Goal: Task Accomplishment & Management: Use online tool/utility

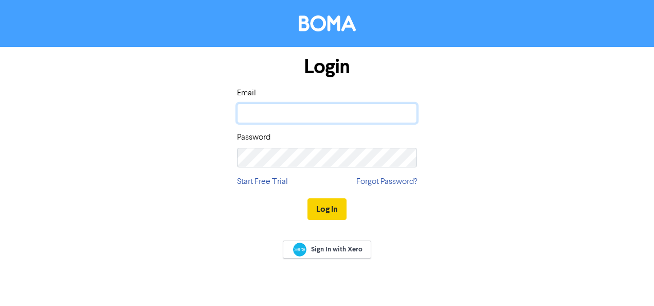
type input "[PERSON_NAME][EMAIL_ADDRESS][DOMAIN_NAME]"
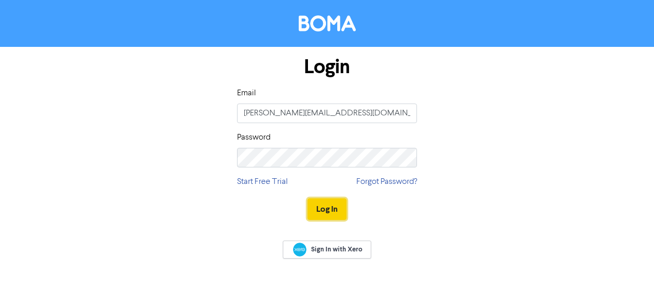
click at [317, 211] on button "Log In" at bounding box center [327, 209] width 39 height 22
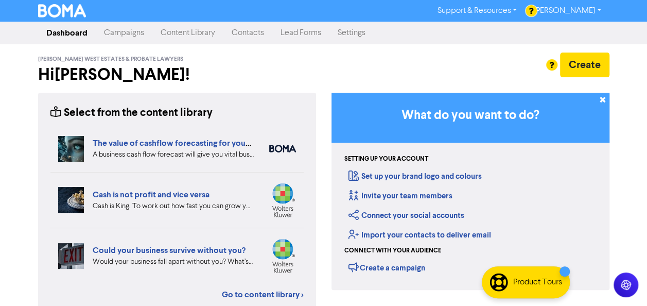
drag, startPoint x: 175, startPoint y: 72, endPoint x: 180, endPoint y: 65, distance: 8.8
click at [175, 72] on h2 "Hi [PERSON_NAME] !" at bounding box center [177, 75] width 278 height 20
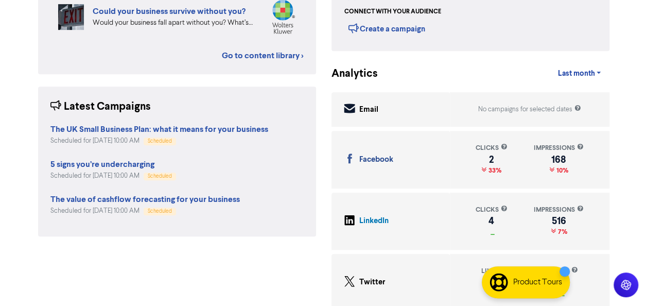
scroll to position [248, 0]
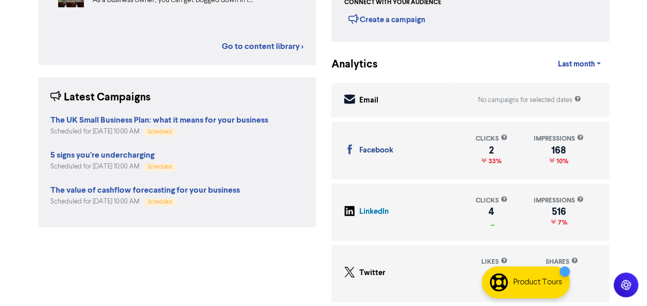
click at [136, 275] on div "Select from the content library Suspension of business postal deliveries to the…" at bounding box center [176, 75] width 293 height 461
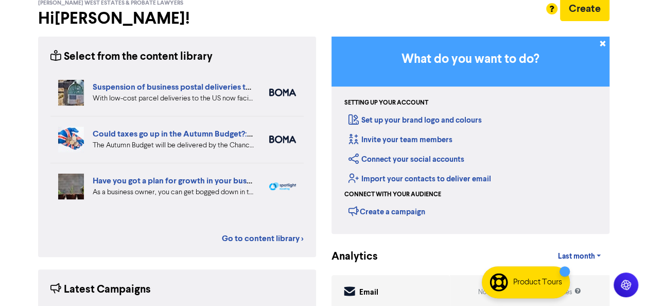
scroll to position [42, 0]
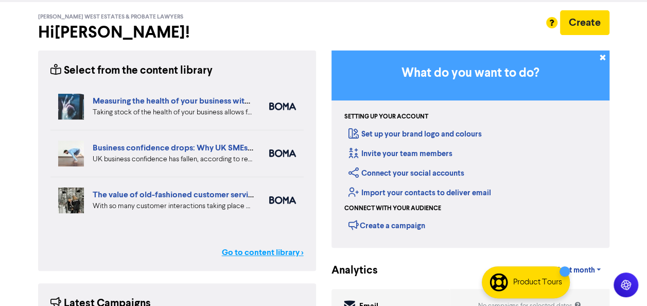
click at [268, 246] on link "Go to content library >" at bounding box center [263, 252] width 82 height 12
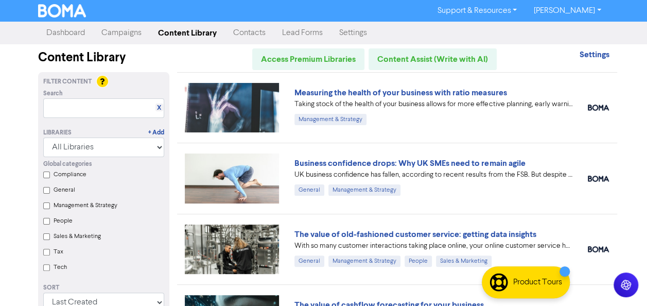
scroll to position [51, 0]
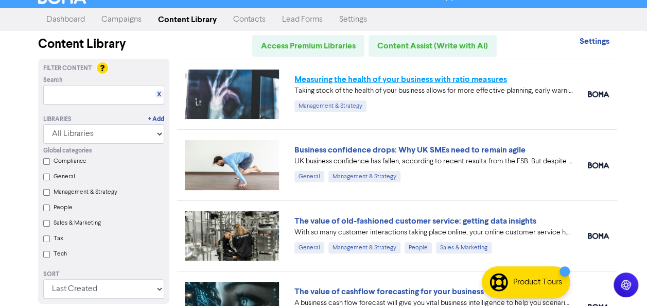
scroll to position [0, 0]
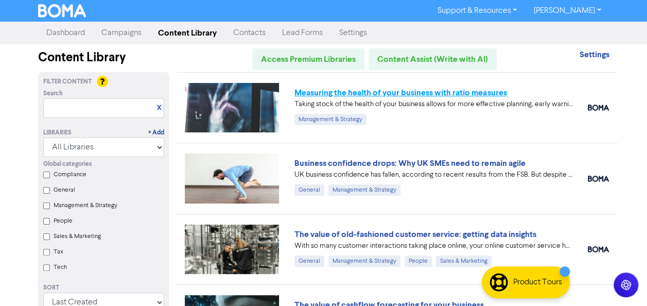
click at [459, 93] on link "Measuring the health of your business with ratio measures" at bounding box center [400, 92] width 212 height 10
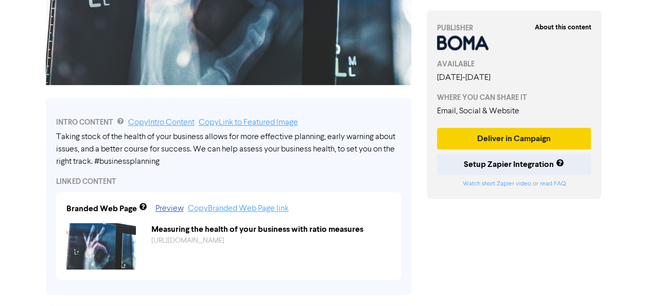
scroll to position [206, 0]
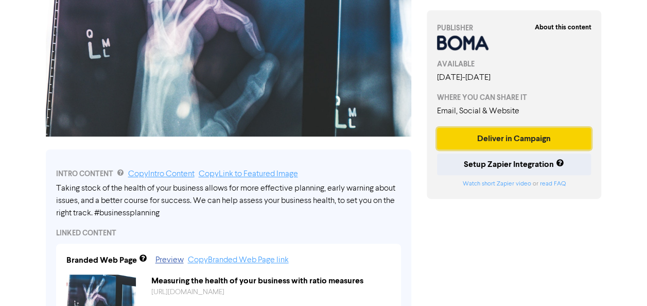
click at [542, 137] on button "Deliver in Campaign" at bounding box center [514, 139] width 154 height 22
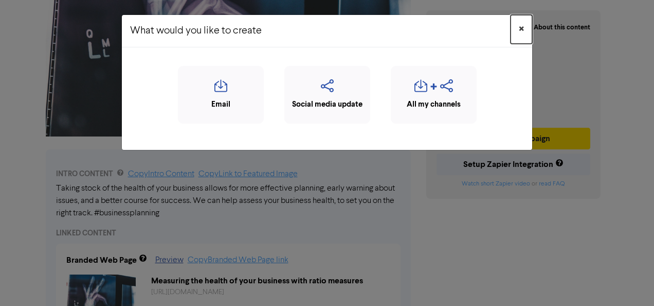
click at [519, 29] on span "×" at bounding box center [521, 29] width 5 height 15
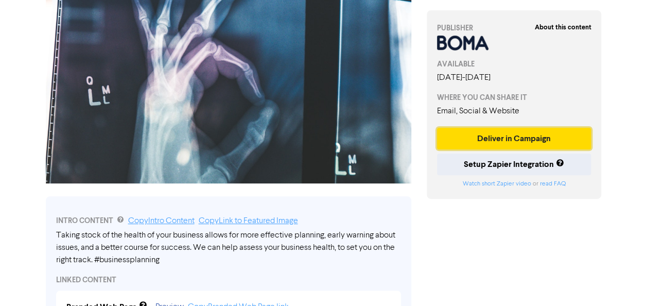
scroll to position [0, 0]
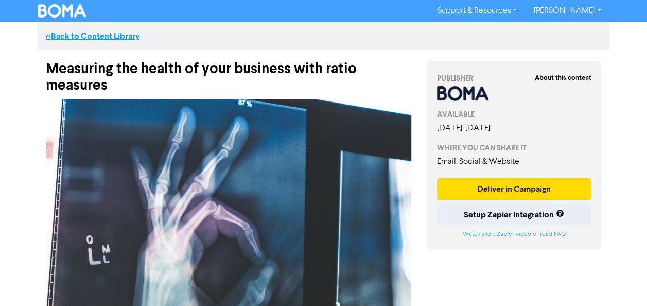
click at [90, 40] on link "<< Back to Content Library" at bounding box center [93, 36] width 94 height 10
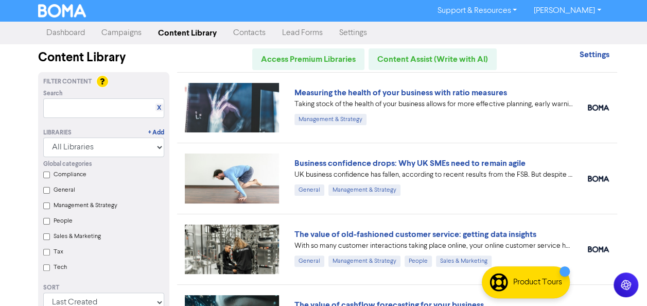
click at [68, 35] on link "Dashboard" at bounding box center [65, 33] width 55 height 21
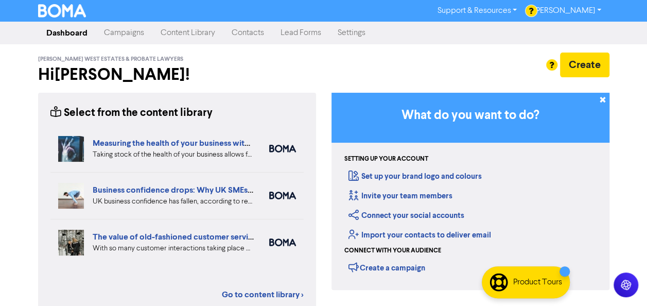
click at [118, 39] on link "Campaigns" at bounding box center [124, 33] width 57 height 21
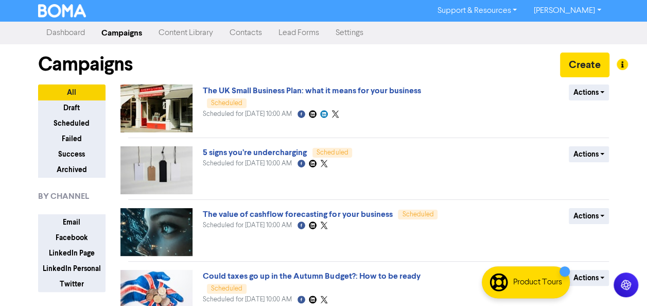
click at [177, 61] on div "Campaigns Create" at bounding box center [323, 64] width 571 height 40
click at [328, 60] on div "Campaigns Create" at bounding box center [323, 64] width 571 height 40
click at [85, 30] on link "Dashboard" at bounding box center [65, 33] width 55 height 21
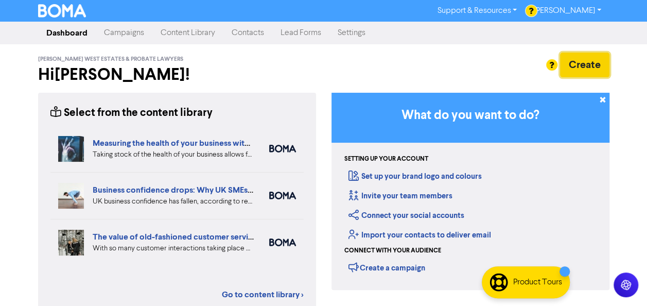
click at [591, 63] on button "Create" at bounding box center [584, 64] width 49 height 25
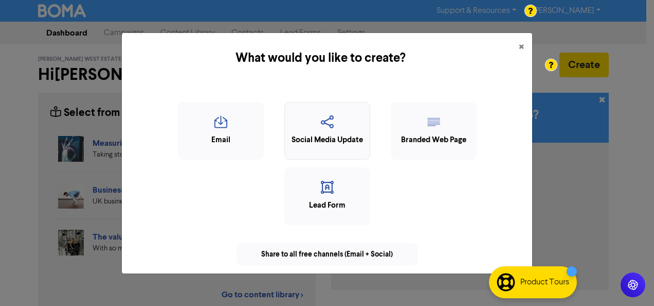
click at [339, 141] on div "Social Media Update" at bounding box center [327, 140] width 75 height 12
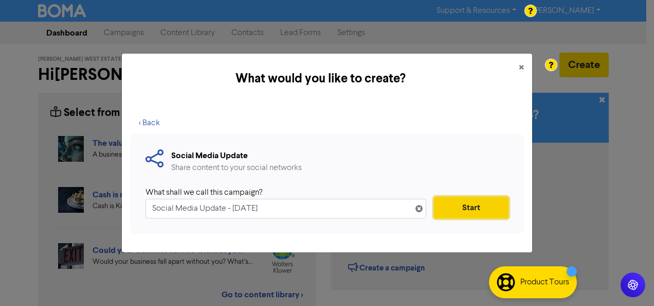
click at [491, 211] on button "Start" at bounding box center [471, 207] width 75 height 22
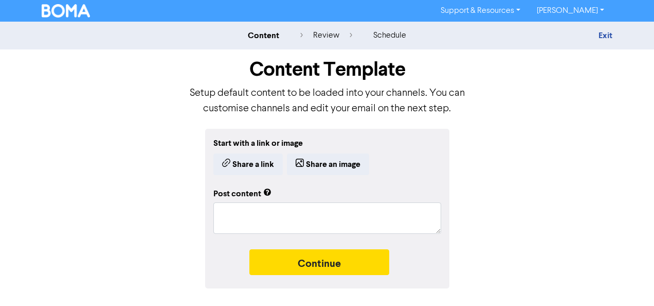
click at [70, 12] on img at bounding box center [66, 10] width 48 height 13
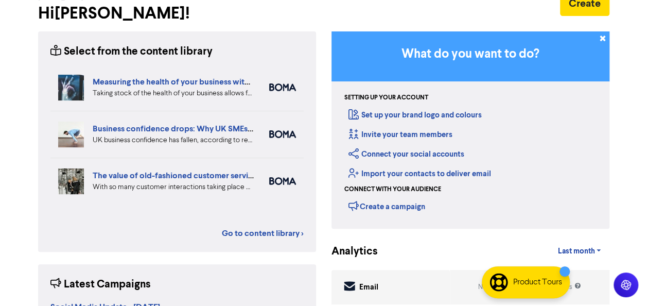
scroll to position [206, 0]
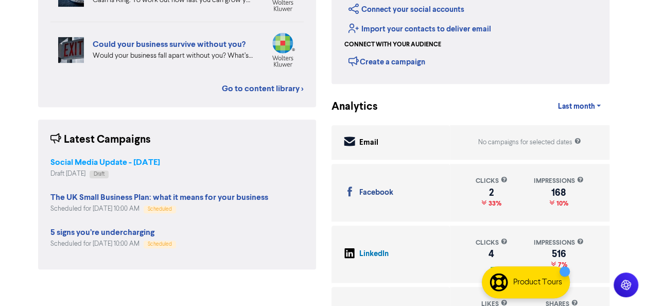
drag, startPoint x: 167, startPoint y: 158, endPoint x: 161, endPoint y: 160, distance: 5.9
click at [160, 160] on strong "Social Media Update - [DATE]" at bounding box center [105, 162] width 110 height 10
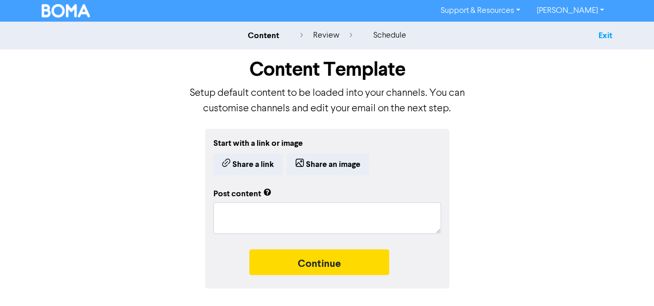
click at [607, 36] on link "Exit" at bounding box center [606, 35] width 14 height 10
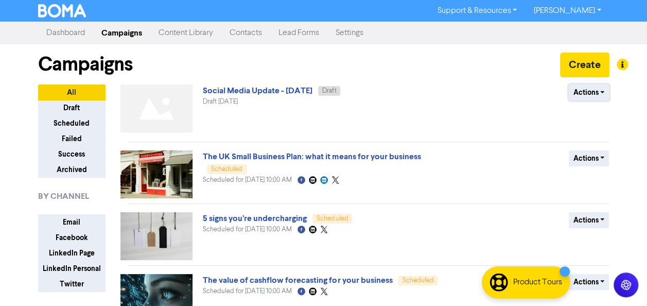
click at [596, 96] on button "Actions" at bounding box center [588, 92] width 41 height 16
click at [595, 117] on div "Actions Delete Duplicate Rename Archive" at bounding box center [534, 110] width 166 height 52
click at [69, 12] on img at bounding box center [62, 10] width 48 height 13
